Goal: Navigation & Orientation: Find specific page/section

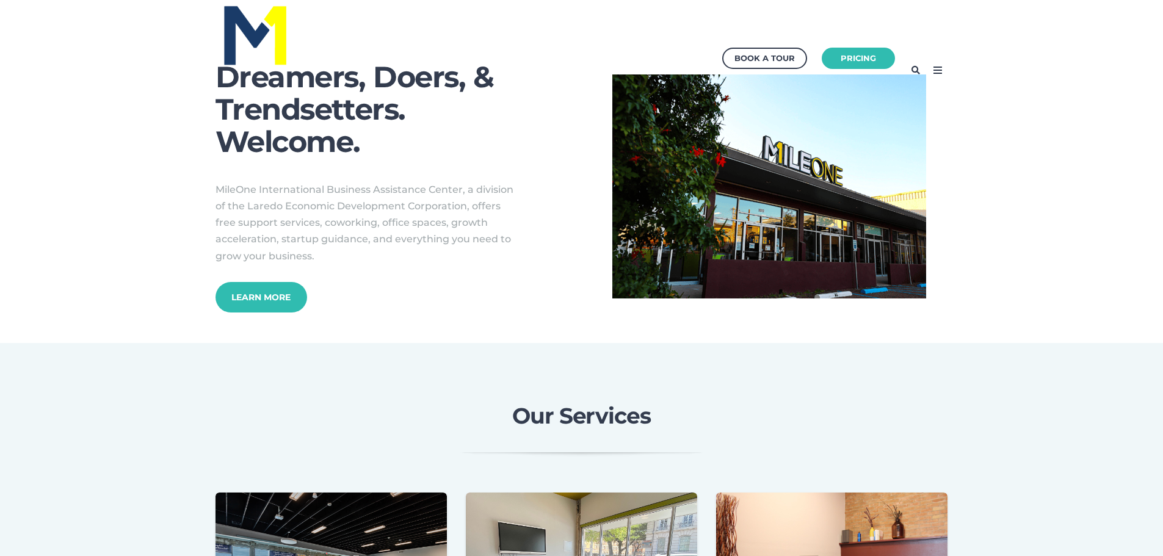
click at [936, 71] on icon at bounding box center [938, 70] width 20 height 20
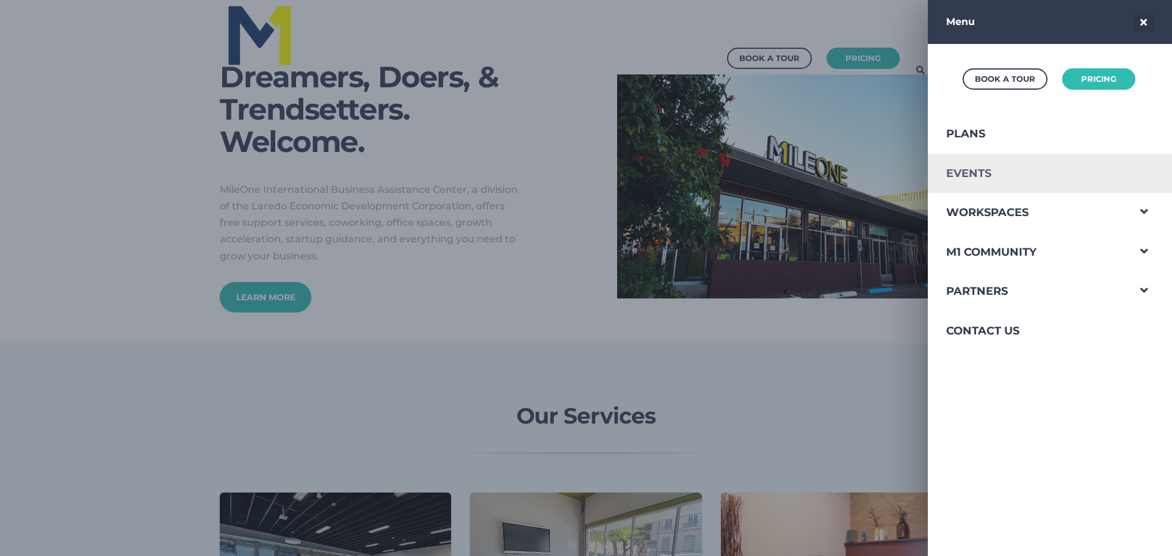
click at [952, 168] on link "Events" at bounding box center [1028, 174] width 200 height 40
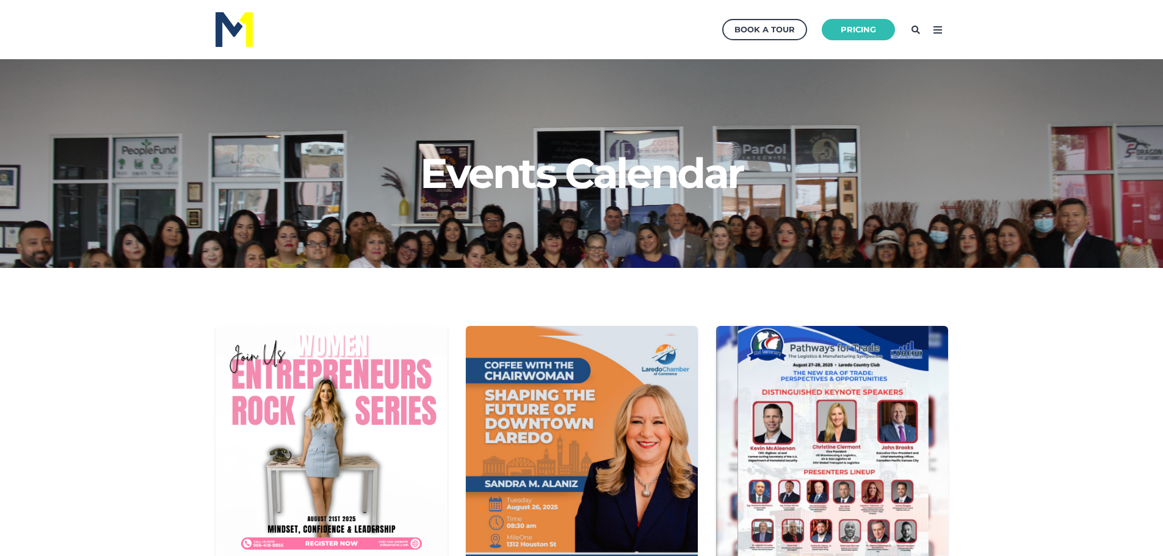
click at [510, 211] on p at bounding box center [581, 208] width 769 height 16
click at [934, 33] on icon at bounding box center [938, 30] width 20 height 20
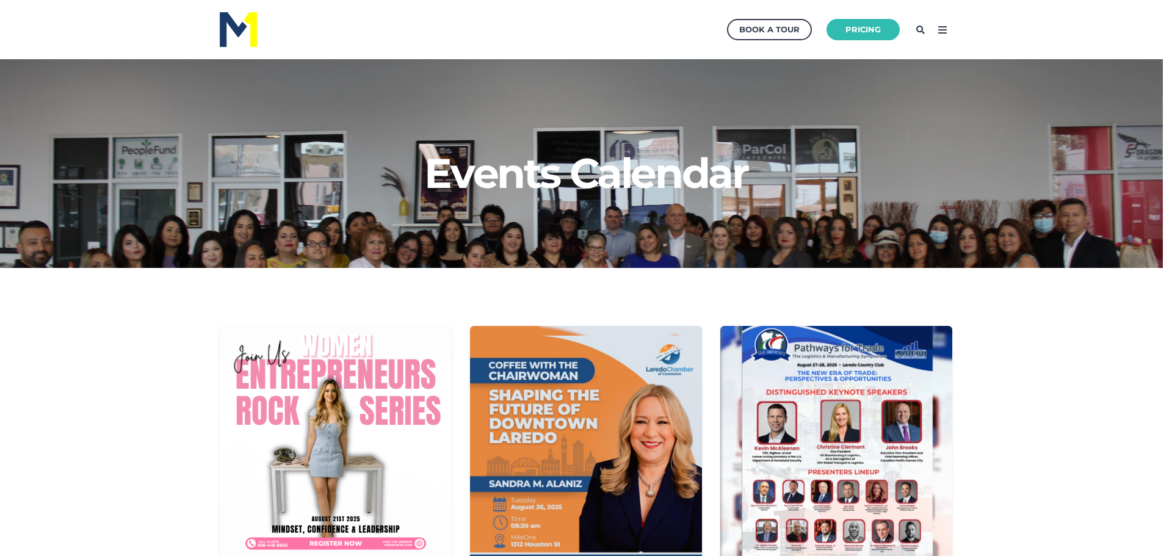
scroll to position [222, 1184]
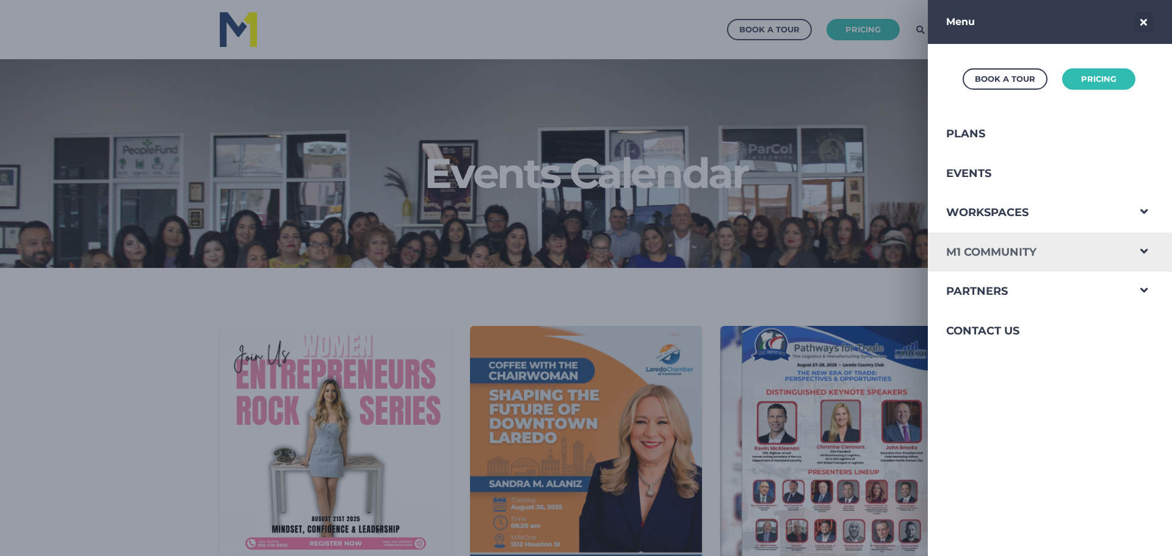
click at [979, 253] on link "M1 Community" at bounding box center [1028, 253] width 200 height 40
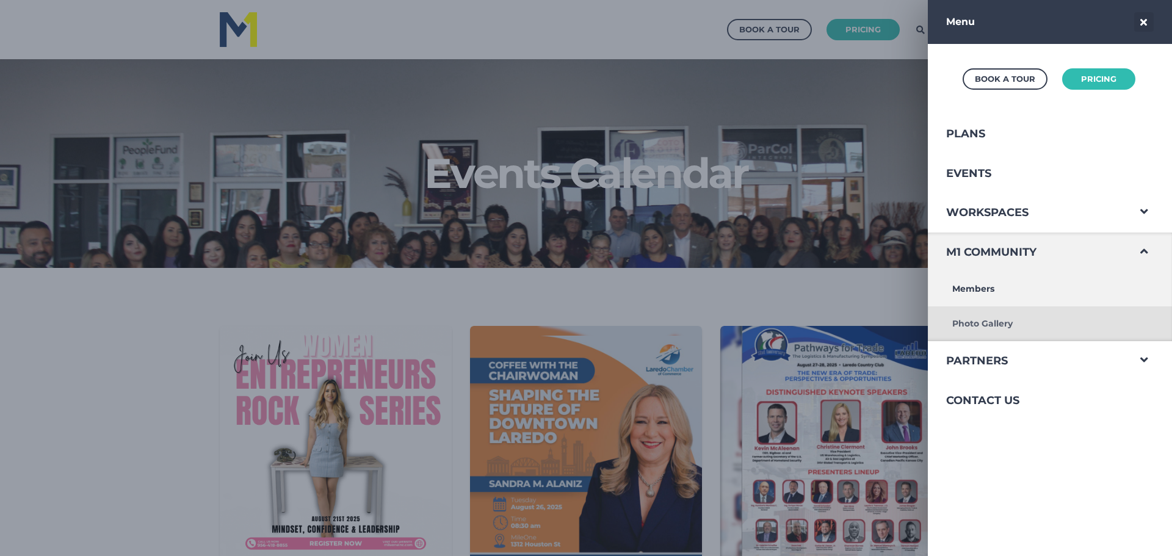
click at [971, 328] on link "Photo Gallery" at bounding box center [1028, 323] width 200 height 35
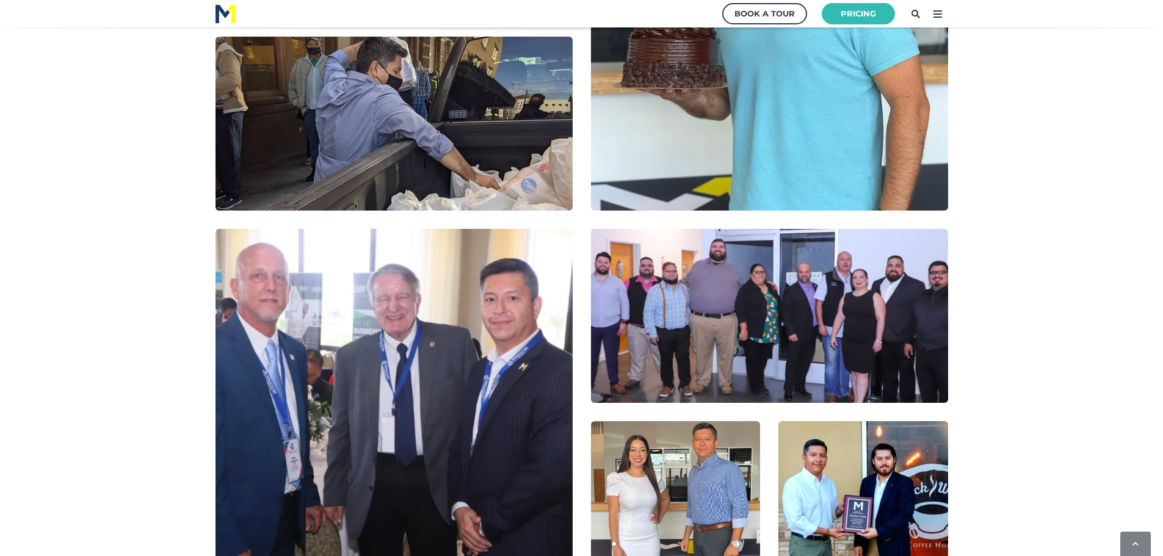
scroll to position [2991, 0]
